Goal: Information Seeking & Learning: Learn about a topic

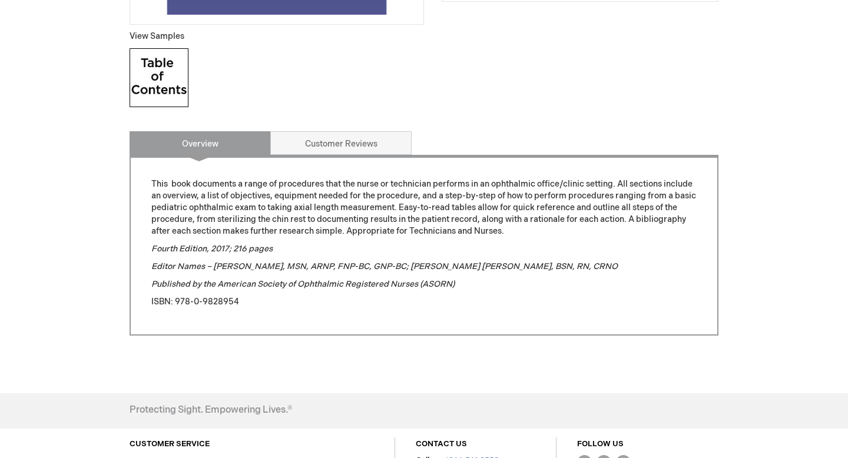
scroll to position [448, 0]
click at [177, 75] on img at bounding box center [159, 77] width 59 height 59
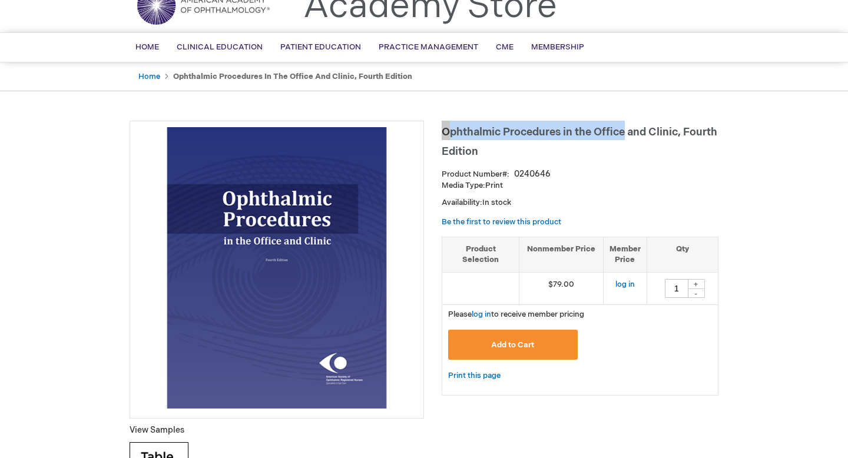
scroll to position [0, 0]
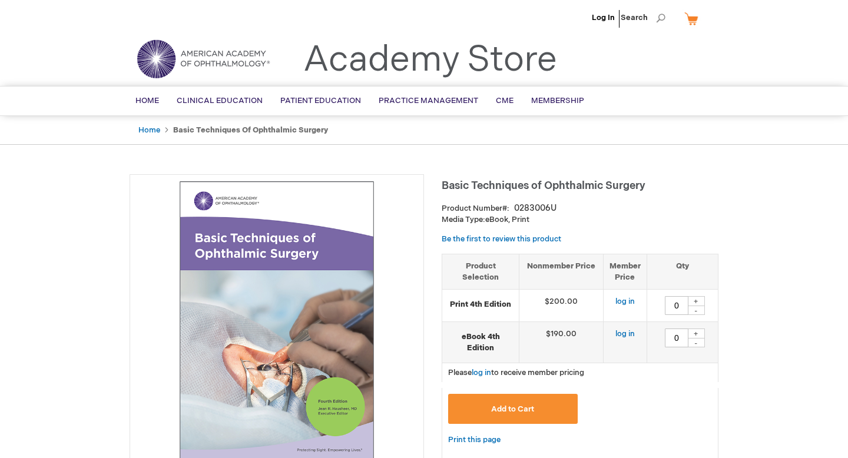
type input "0"
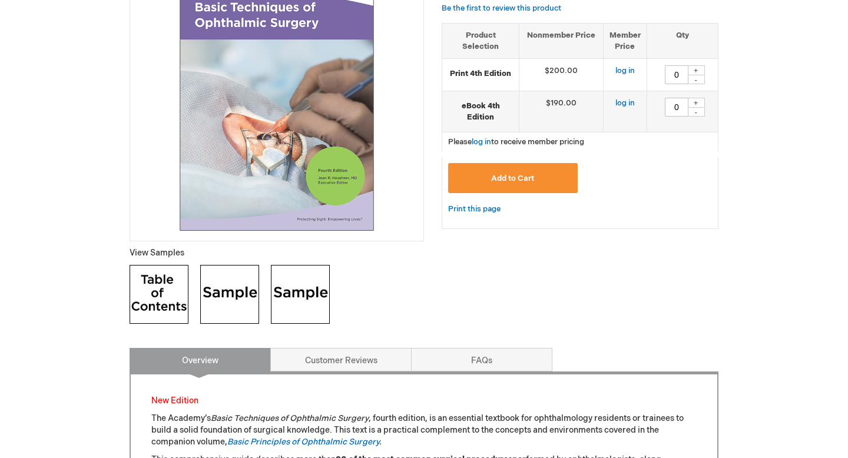
scroll to position [238, 0]
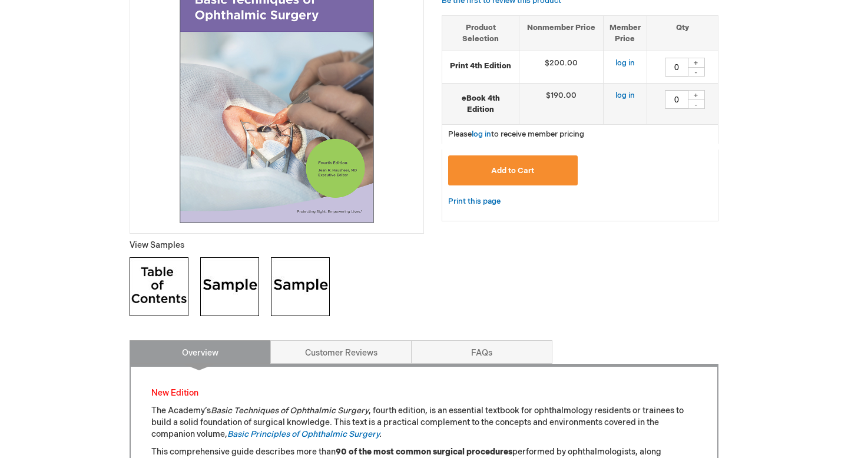
click at [173, 283] on img at bounding box center [159, 286] width 59 height 59
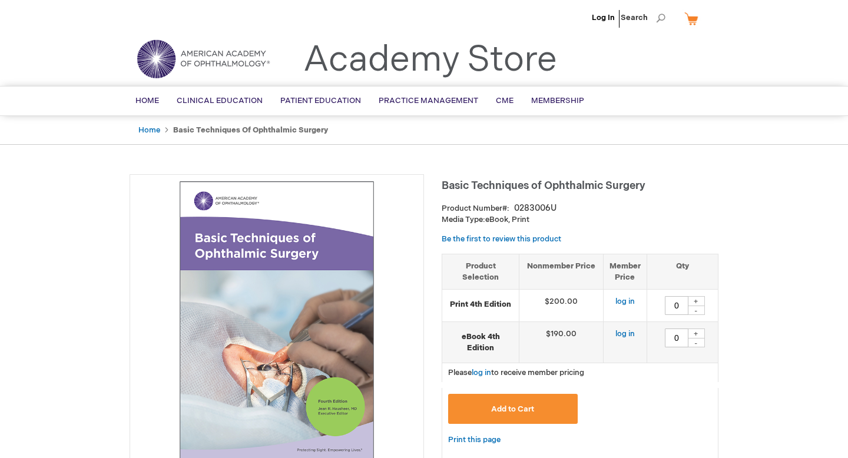
click at [462, 180] on span "Basic Techniques of Ophthalmic Surgery" at bounding box center [544, 186] width 204 height 12
copy div "Basic Techniques of Ophthalmic Surgery"
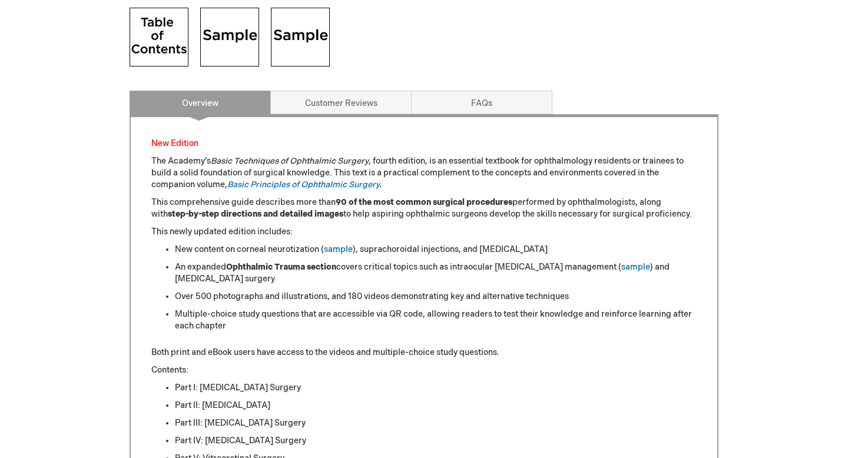
scroll to position [490, 0]
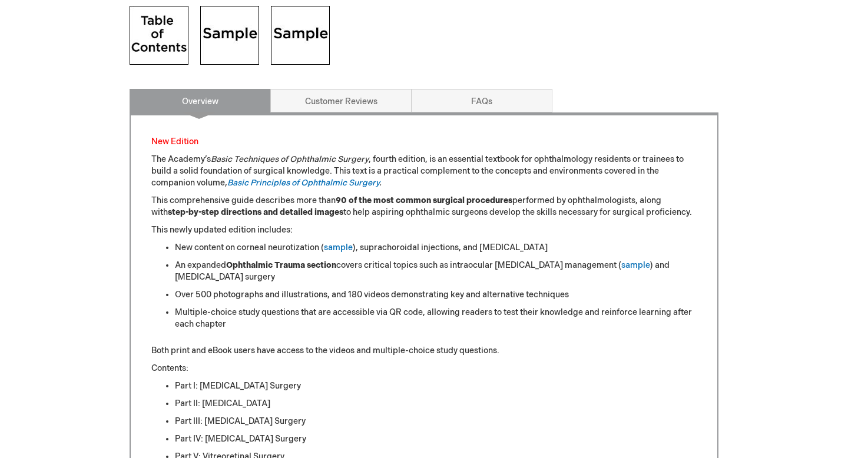
click at [214, 25] on img at bounding box center [229, 35] width 59 height 59
click at [277, 42] on img at bounding box center [300, 35] width 59 height 59
click at [286, 30] on img at bounding box center [300, 35] width 59 height 59
click at [160, 44] on img at bounding box center [159, 35] width 59 height 59
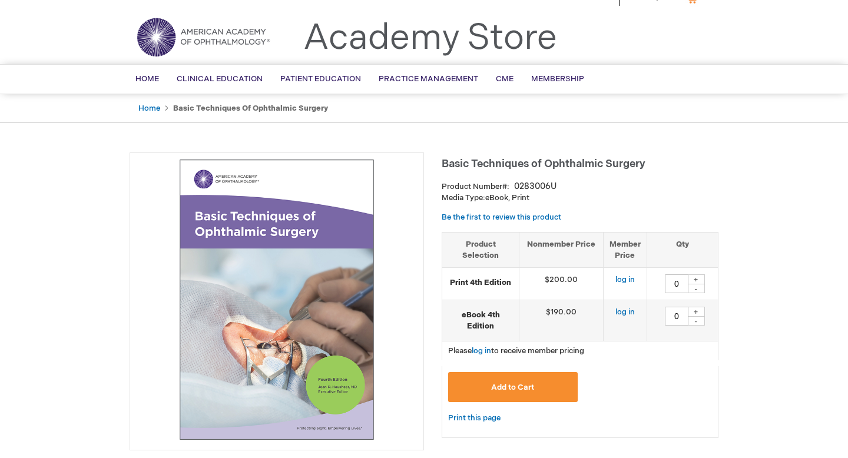
scroll to position [0, 0]
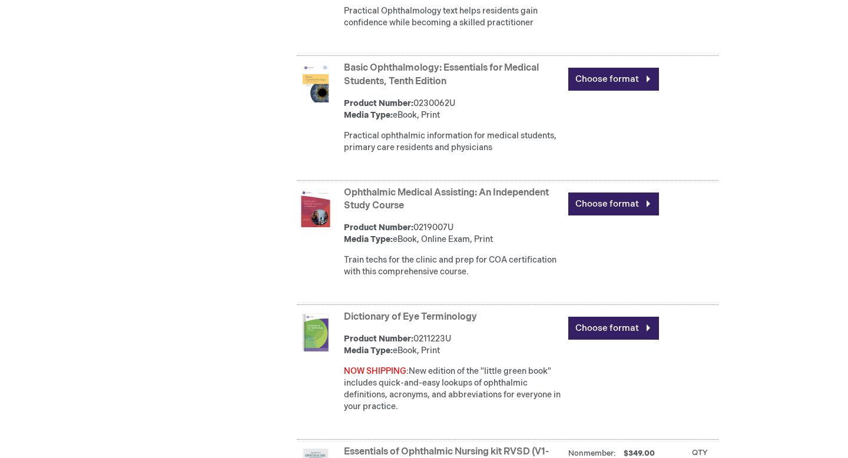
scroll to position [2665, 0]
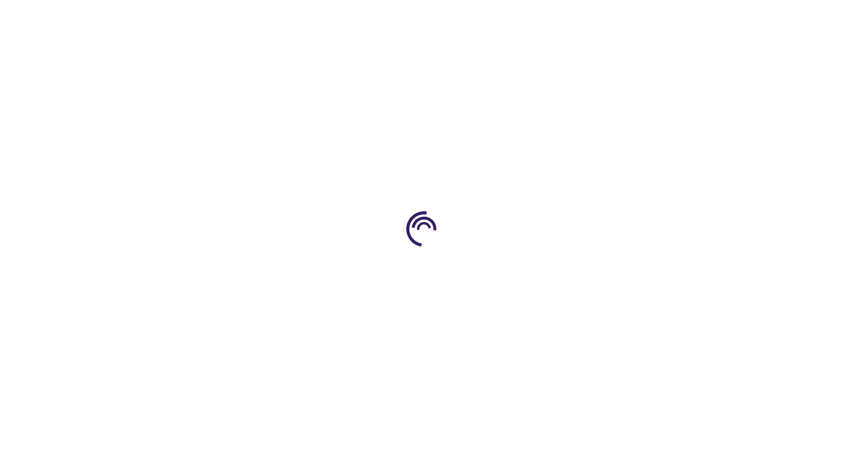
type input "0"
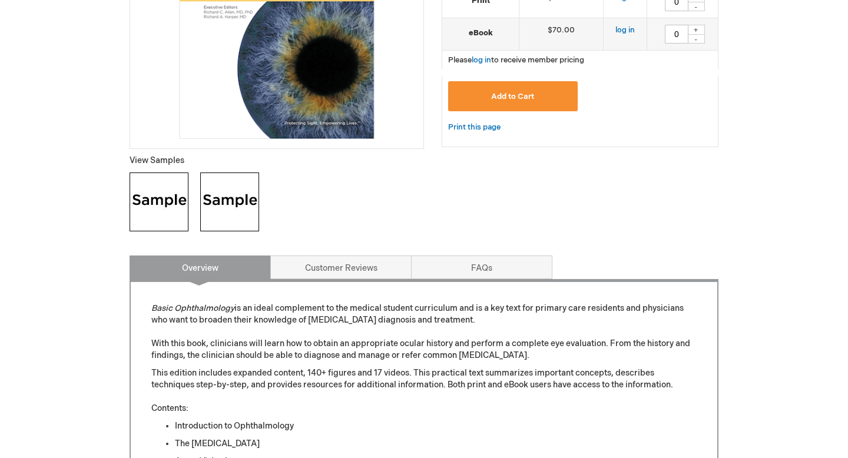
scroll to position [320, 0]
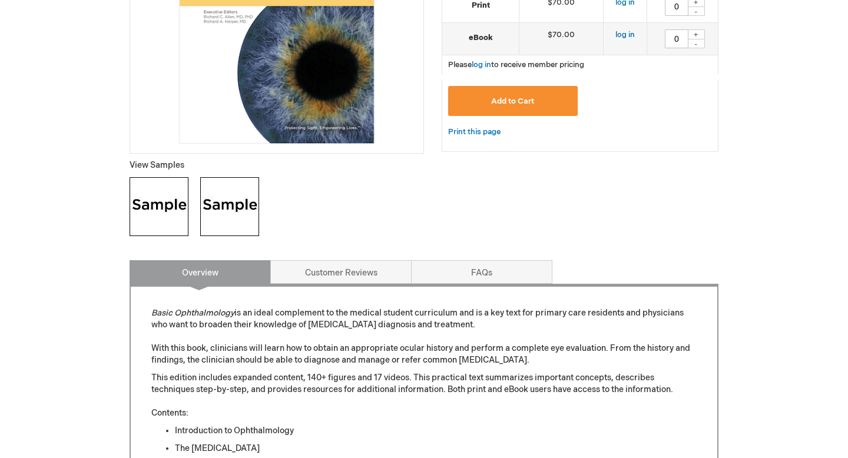
click at [156, 218] on img at bounding box center [159, 206] width 59 height 59
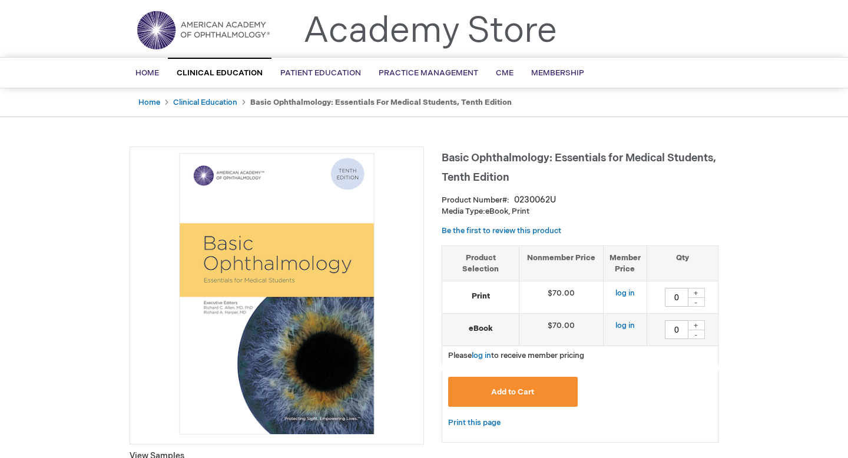
scroll to position [0, 0]
